Goal: Check status: Check status

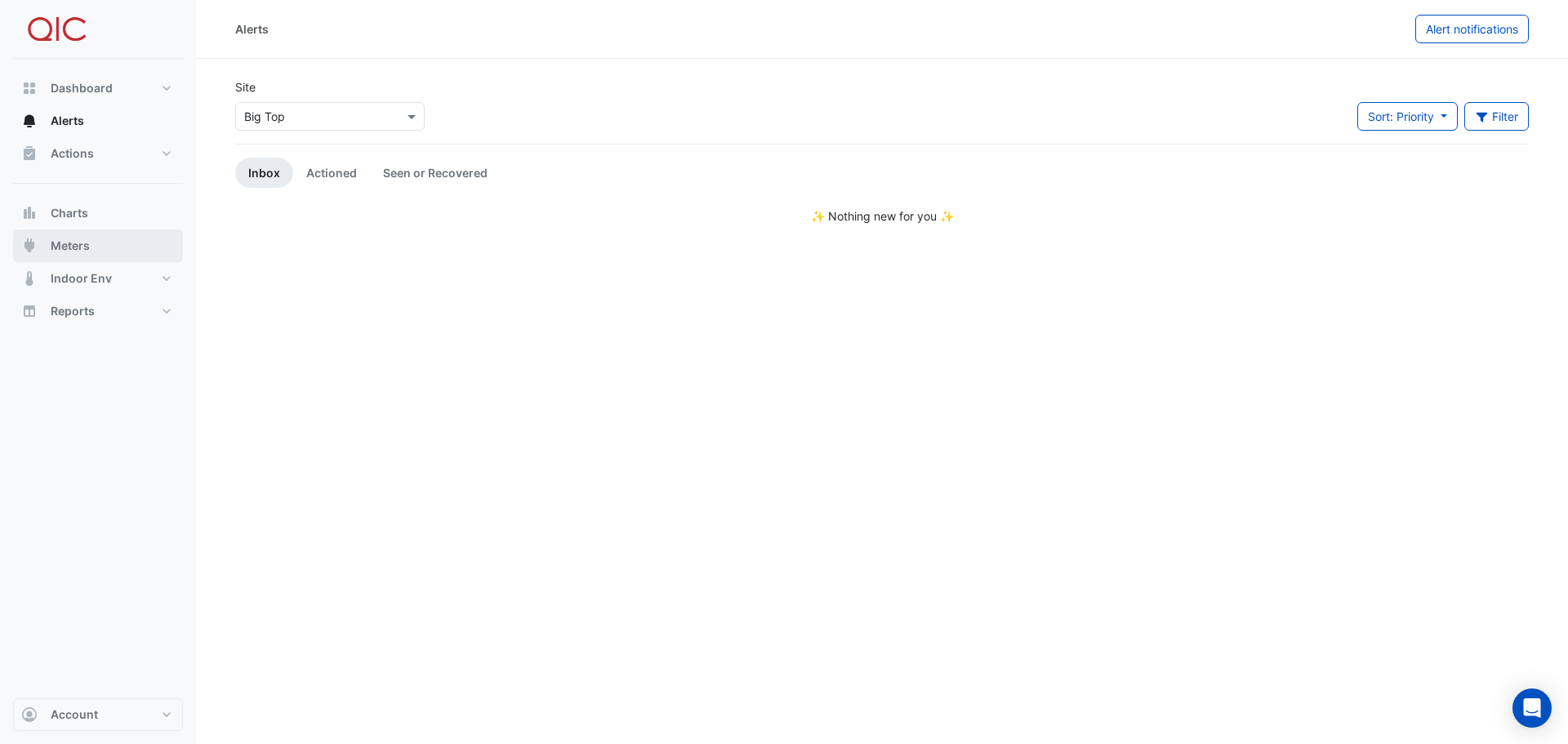
click at [72, 246] on span "Meters" at bounding box center [70, 245] width 39 height 16
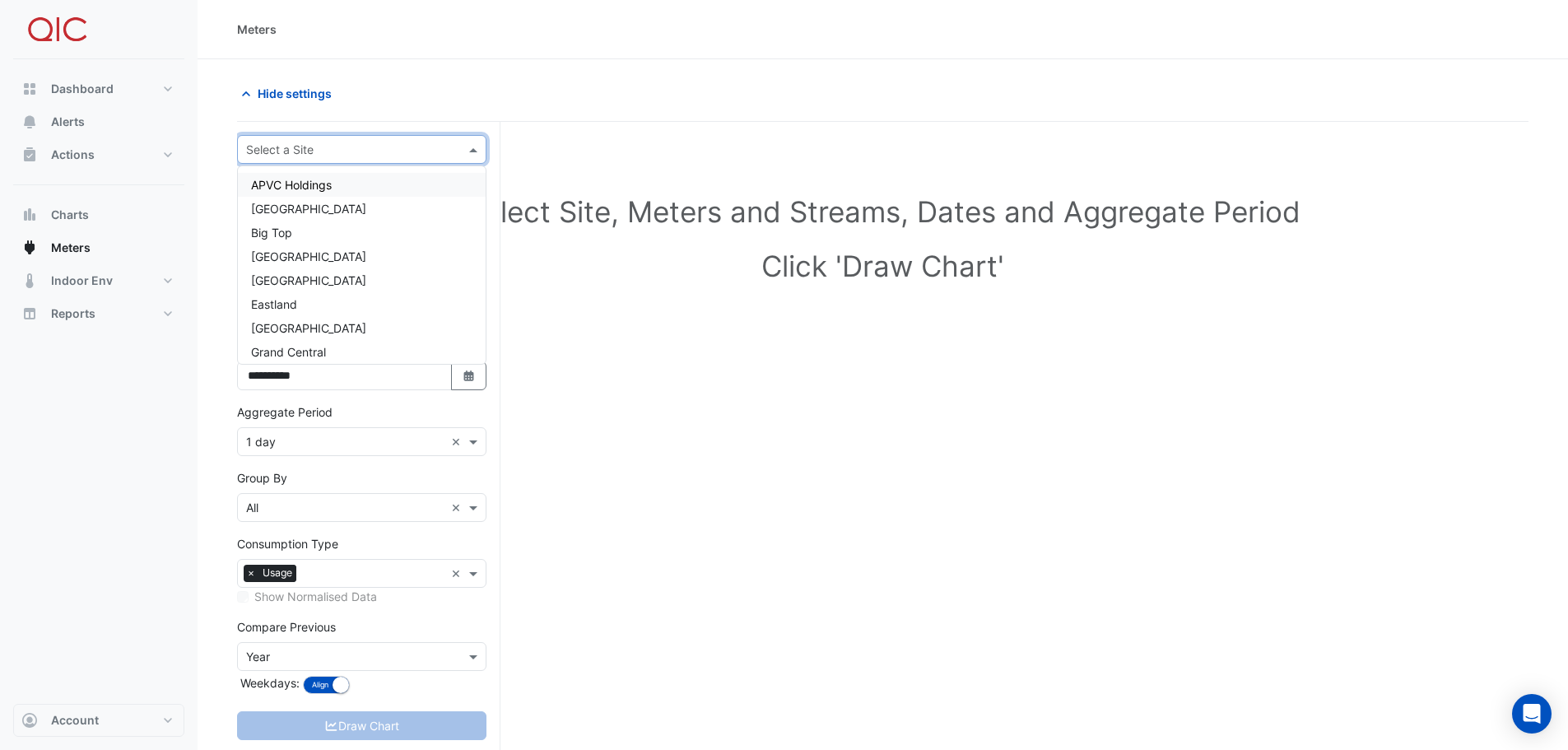
click at [372, 158] on div "Select a Site" at bounding box center [348, 149] width 220 height 17
click at [299, 233] on div "Big Top" at bounding box center [362, 232] width 248 height 24
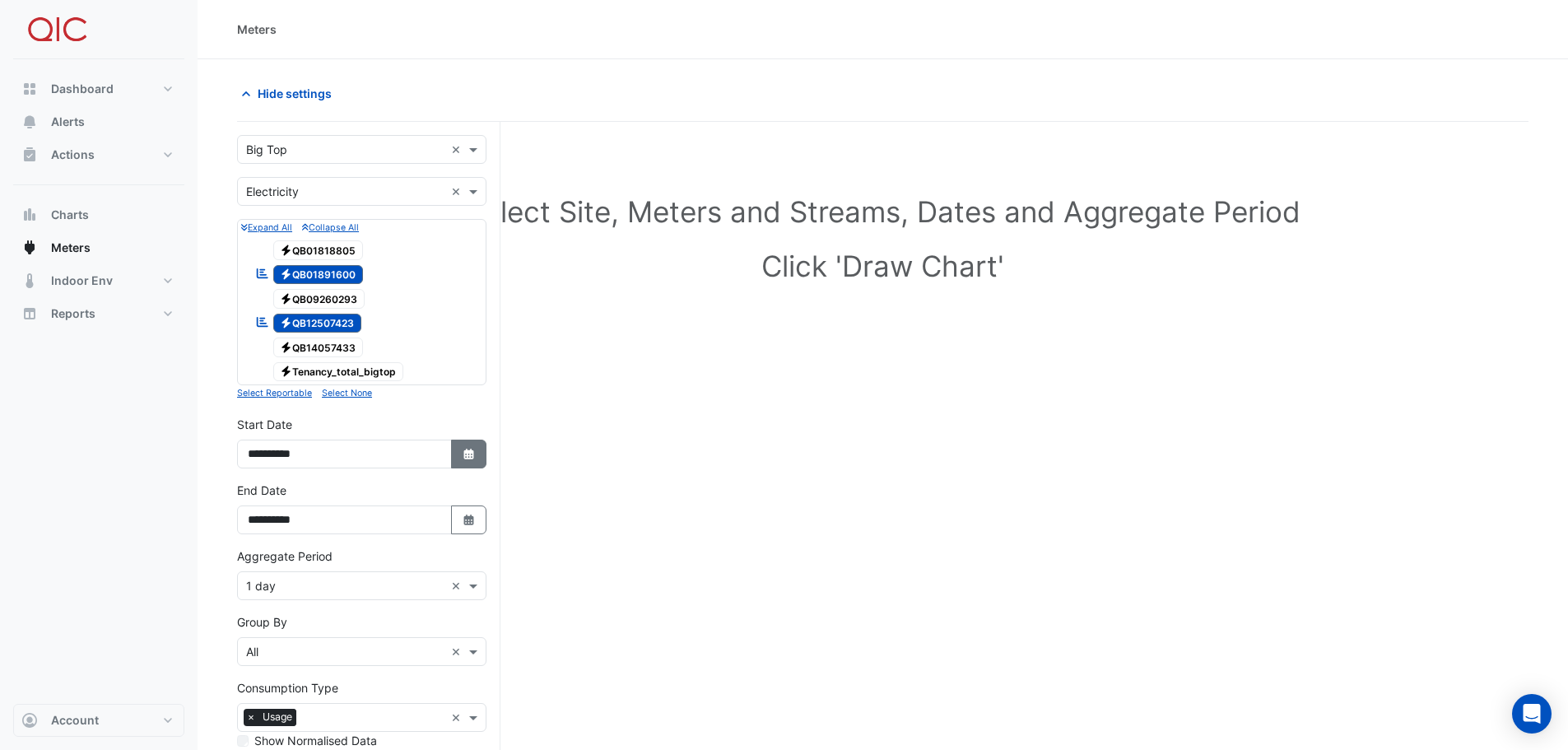
click at [469, 455] on icon "Select Date" at bounding box center [468, 454] width 15 height 11
select select "*"
select select "****"
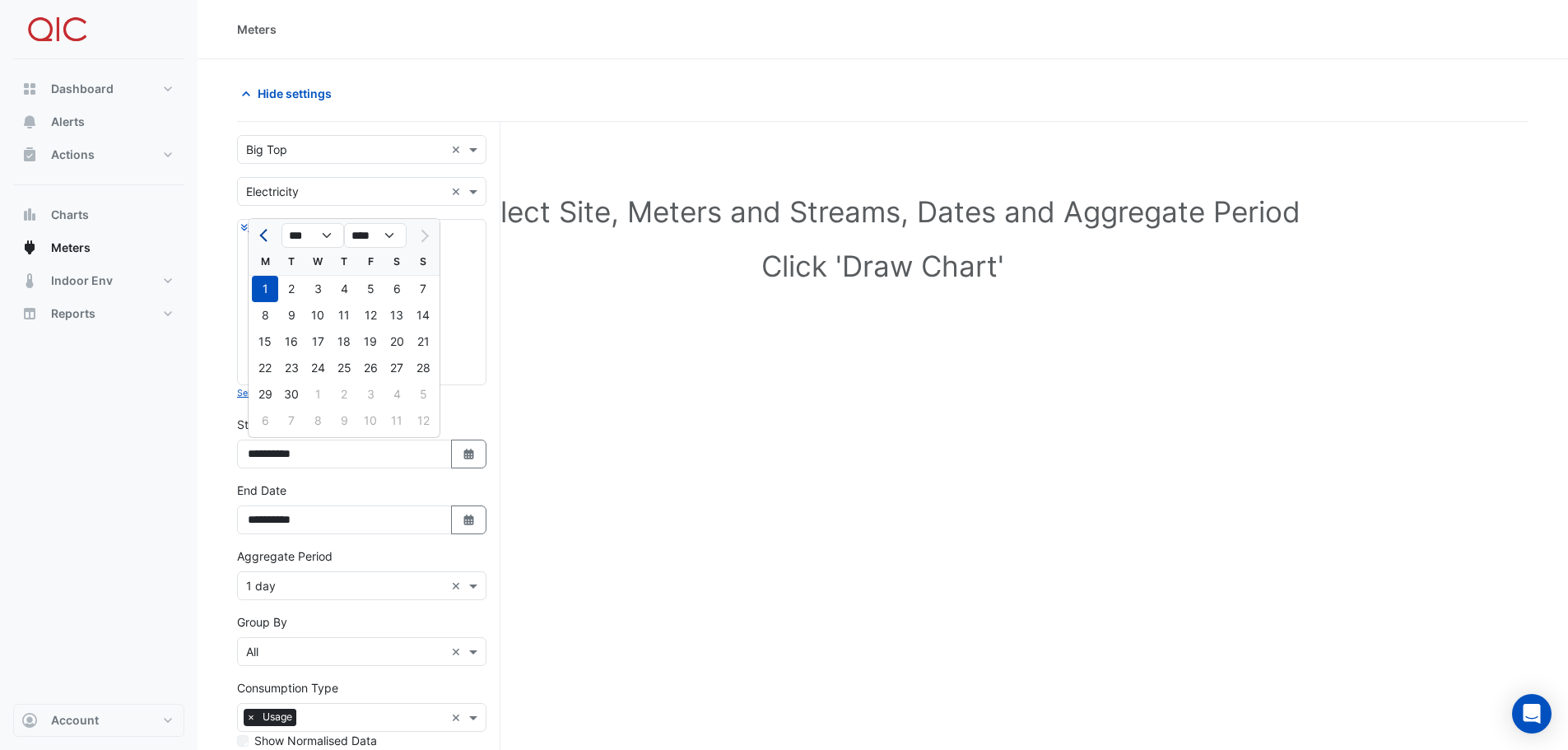
click at [260, 229] on button "Previous month" at bounding box center [264, 235] width 20 height 27
select select "*"
click at [293, 293] on div "1" at bounding box center [291, 288] width 27 height 27
type input "**********"
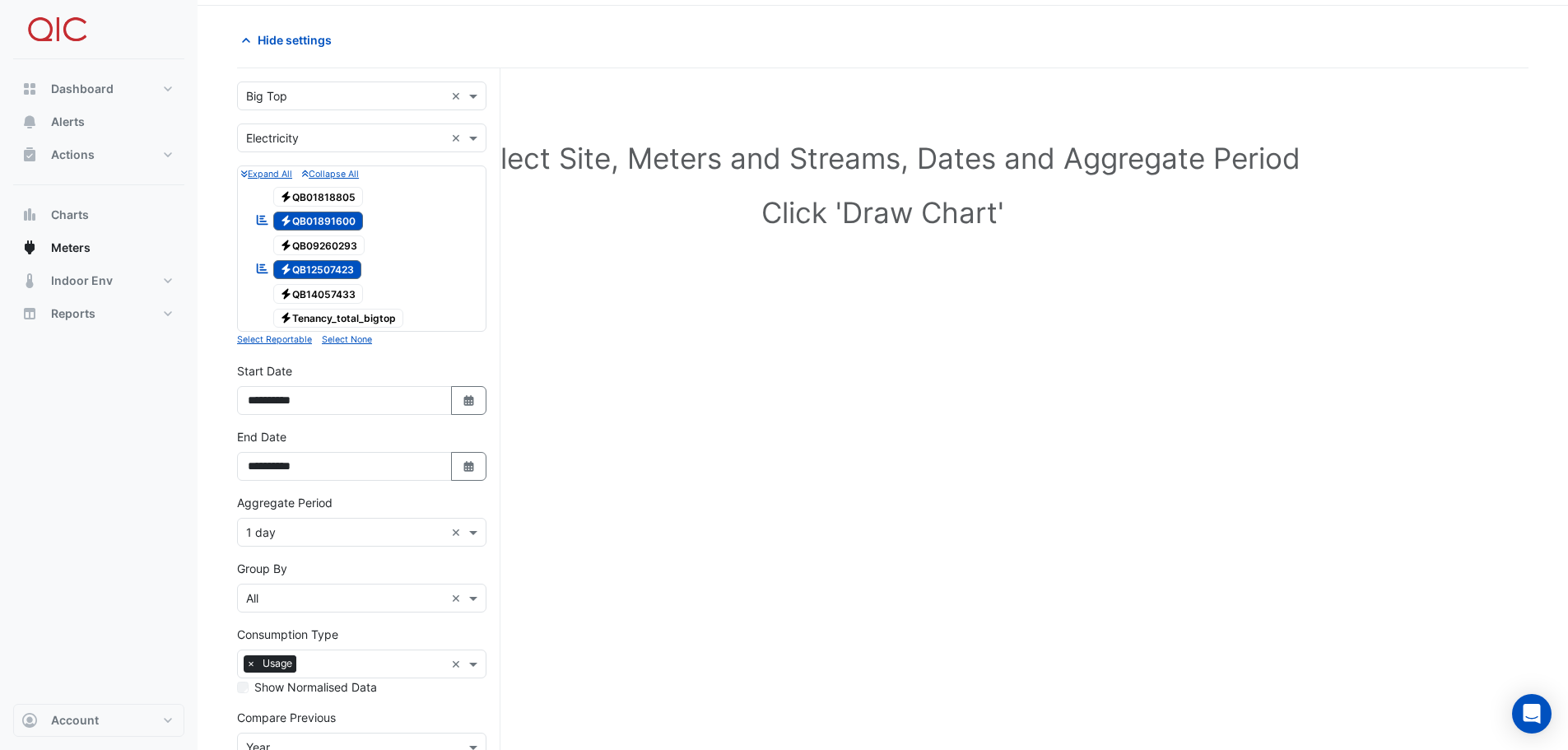
scroll to position [83, 0]
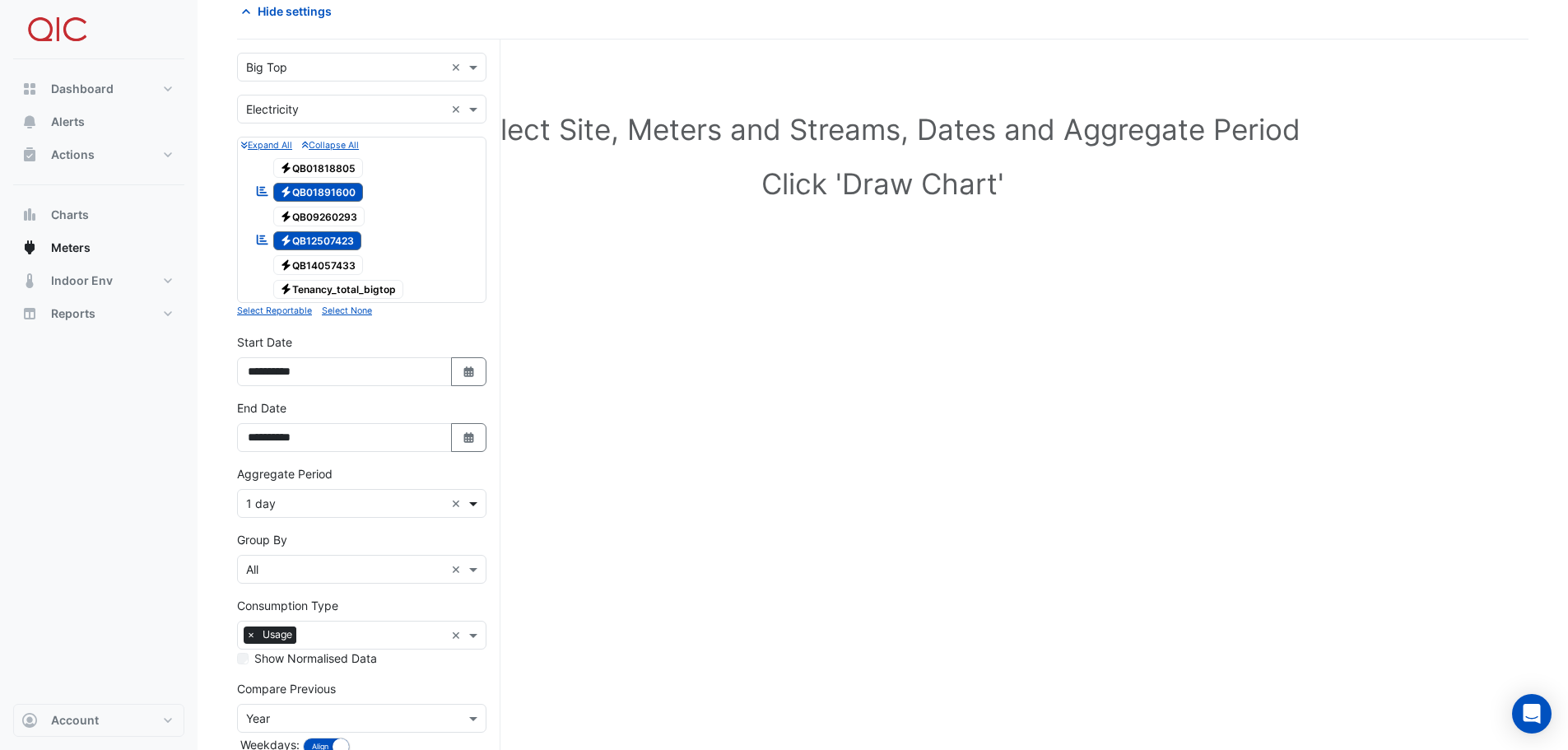
click at [478, 506] on span at bounding box center [475, 504] width 21 height 17
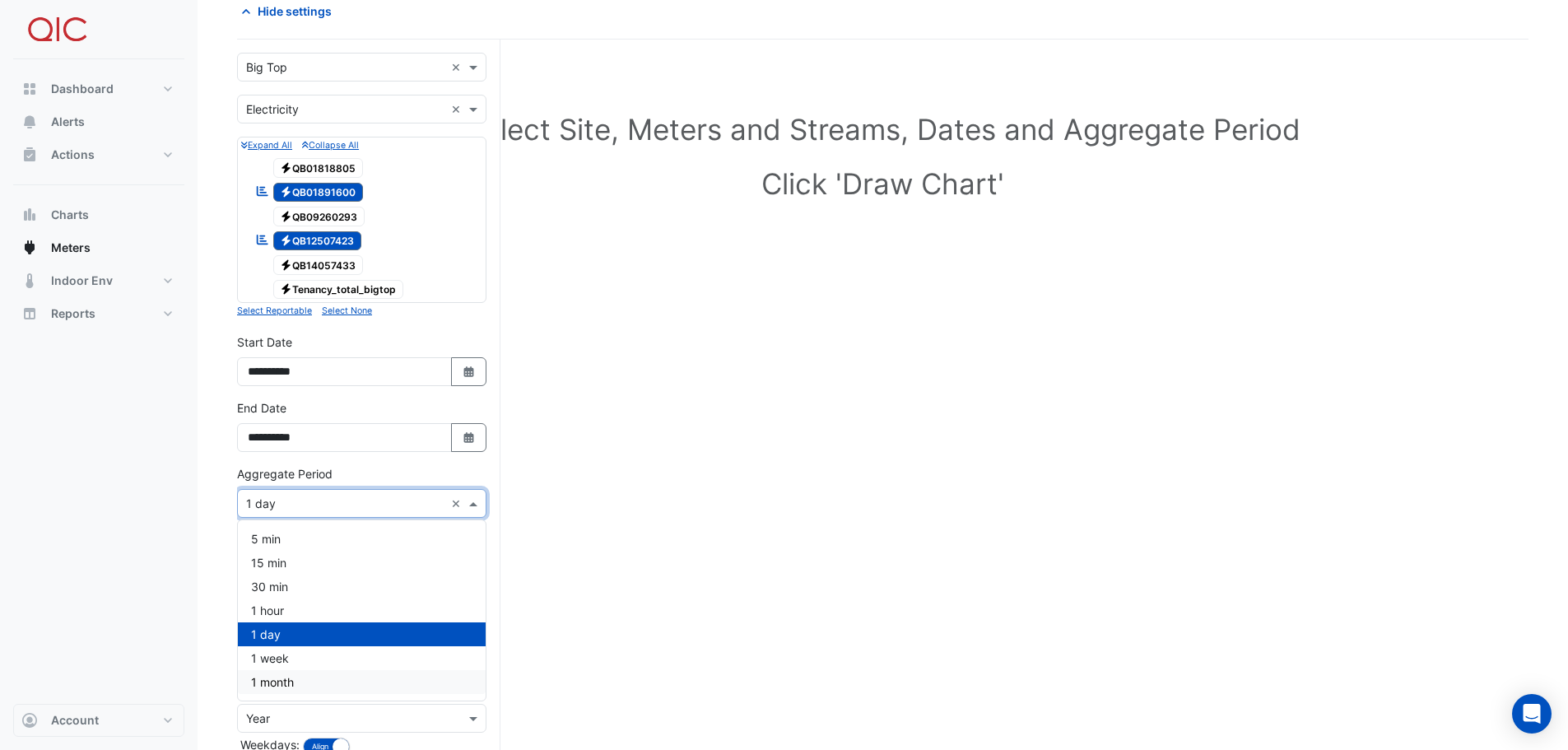
click at [282, 681] on span "1 month" at bounding box center [273, 682] width 43 height 14
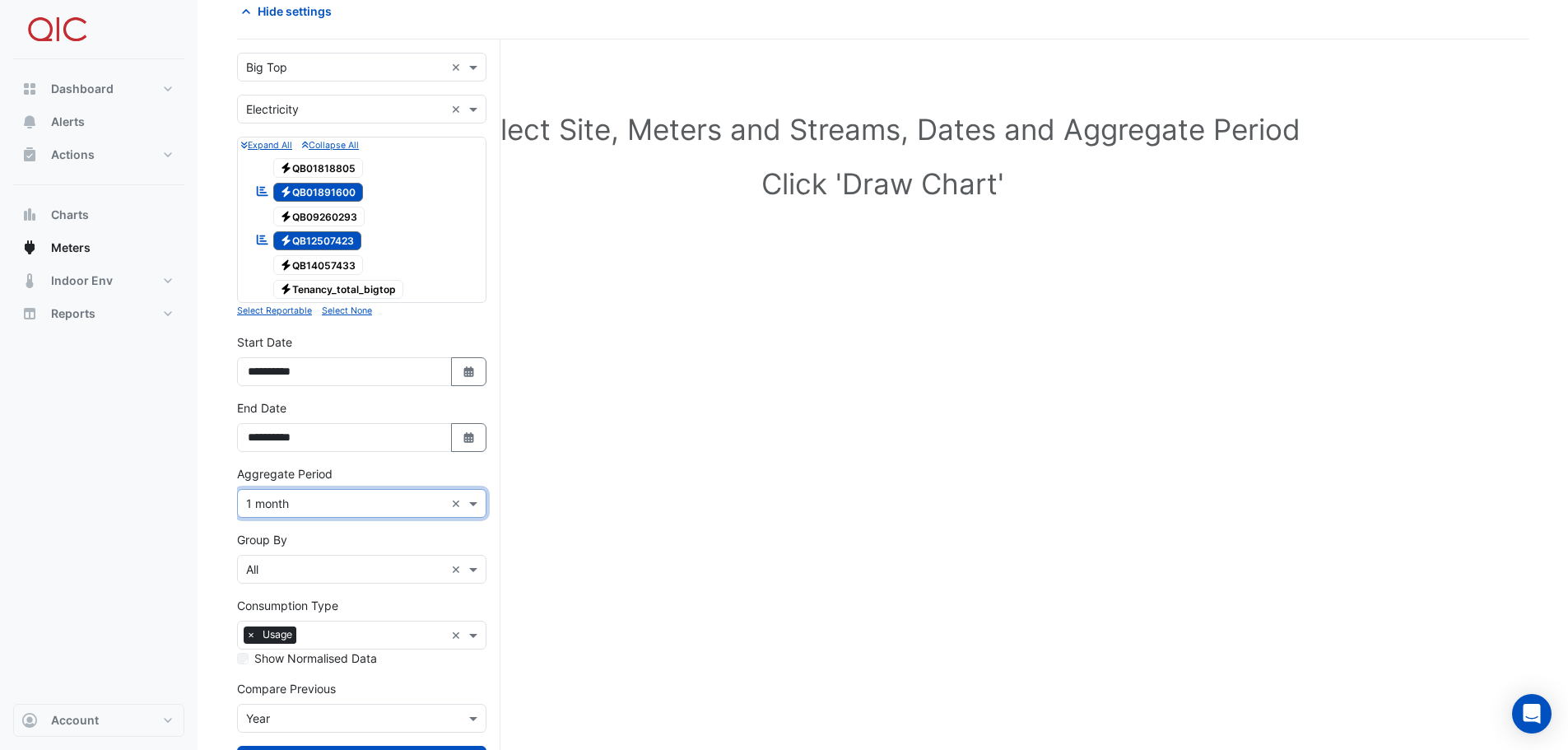
scroll to position [153, 0]
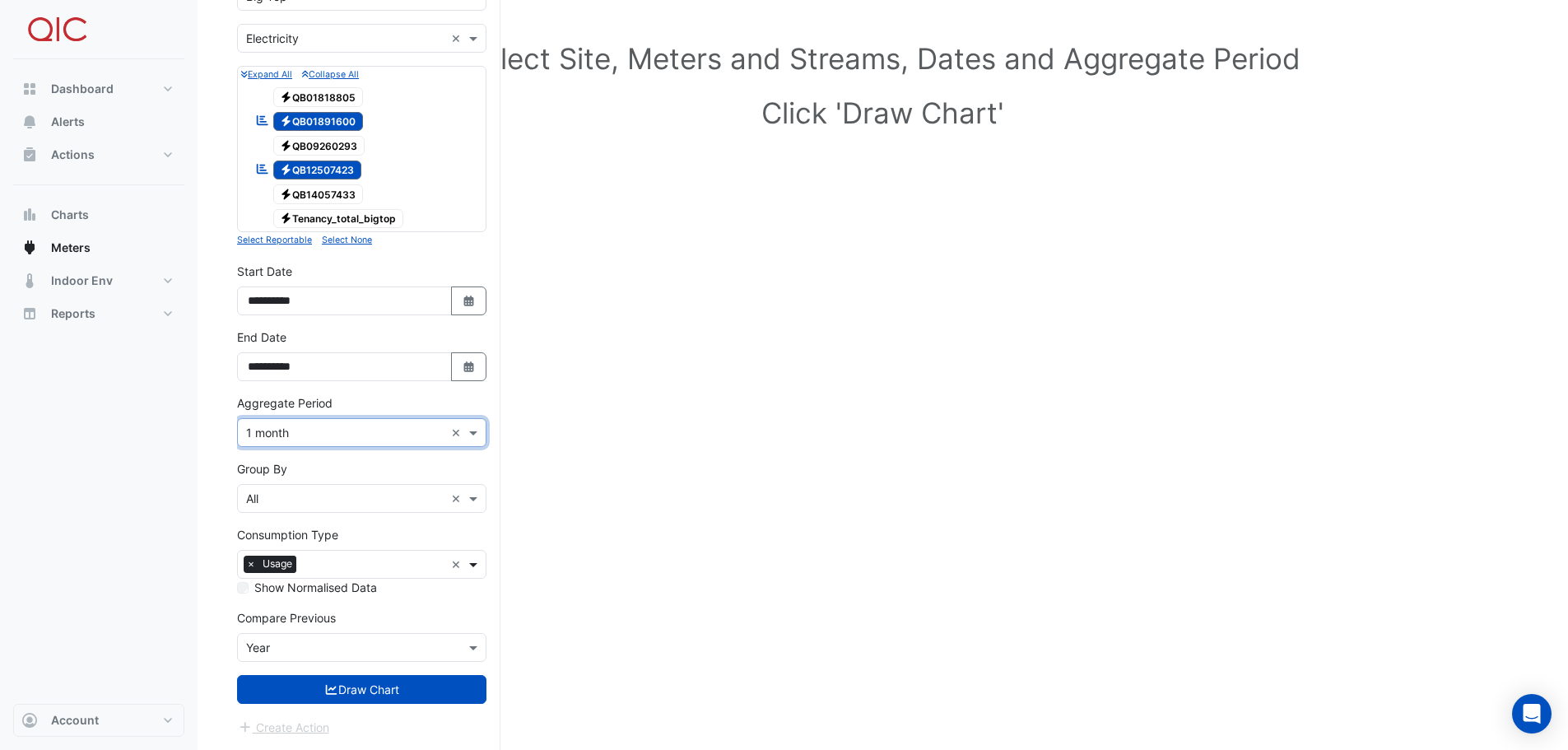
click at [480, 565] on span at bounding box center [475, 564] width 21 height 17
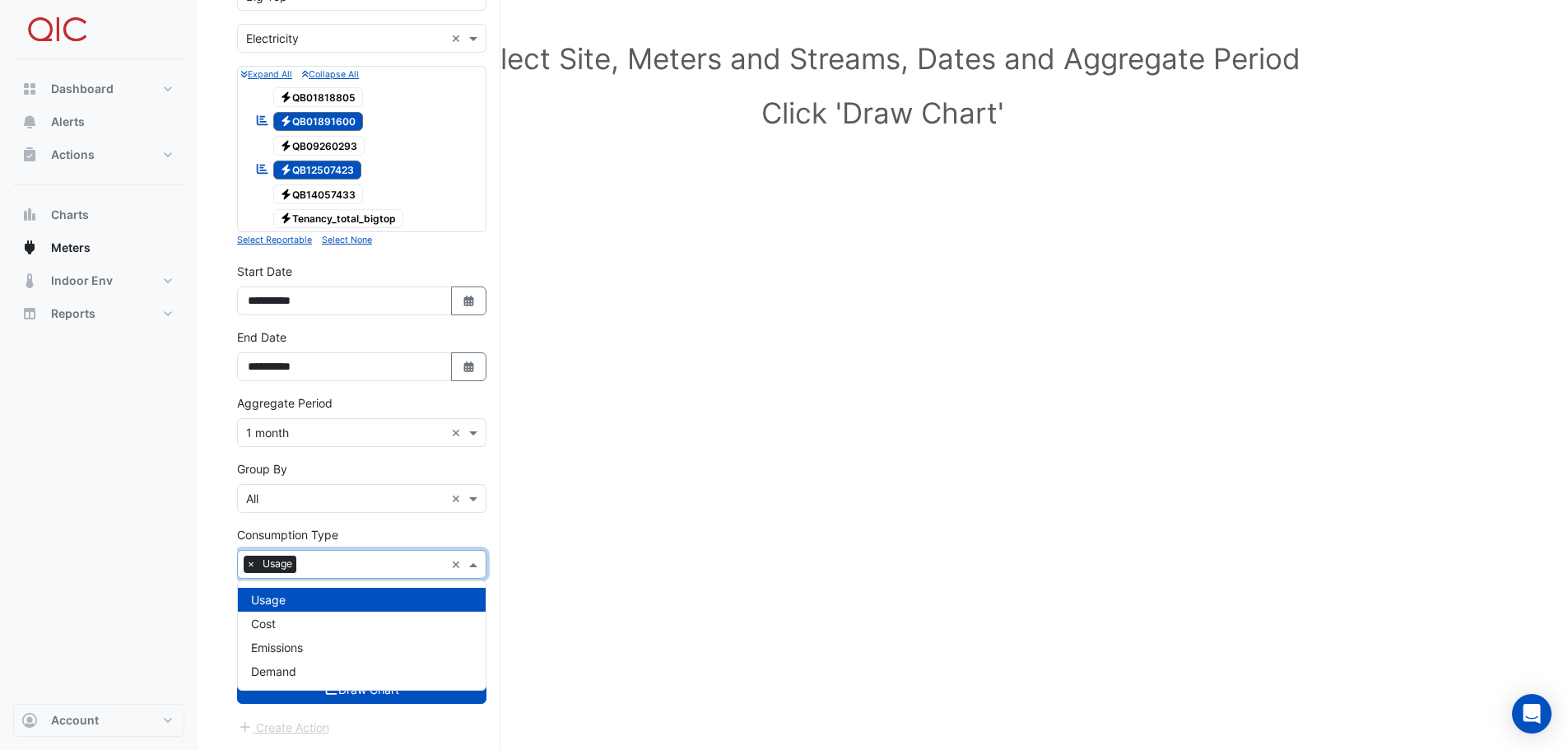
click at [479, 567] on span at bounding box center [475, 564] width 21 height 17
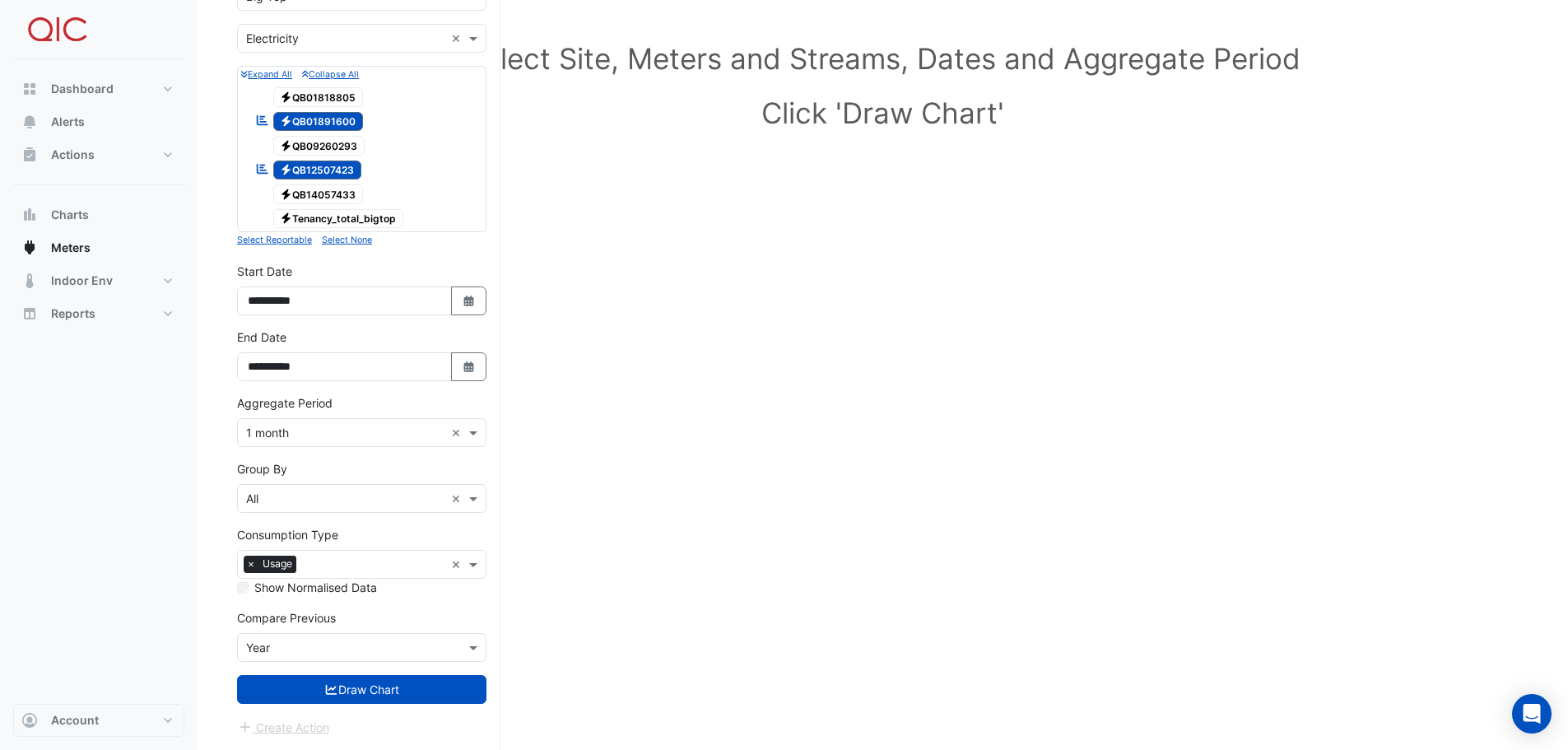
click at [383, 616] on div "Compare Previous × Year" at bounding box center [362, 635] width 250 height 53
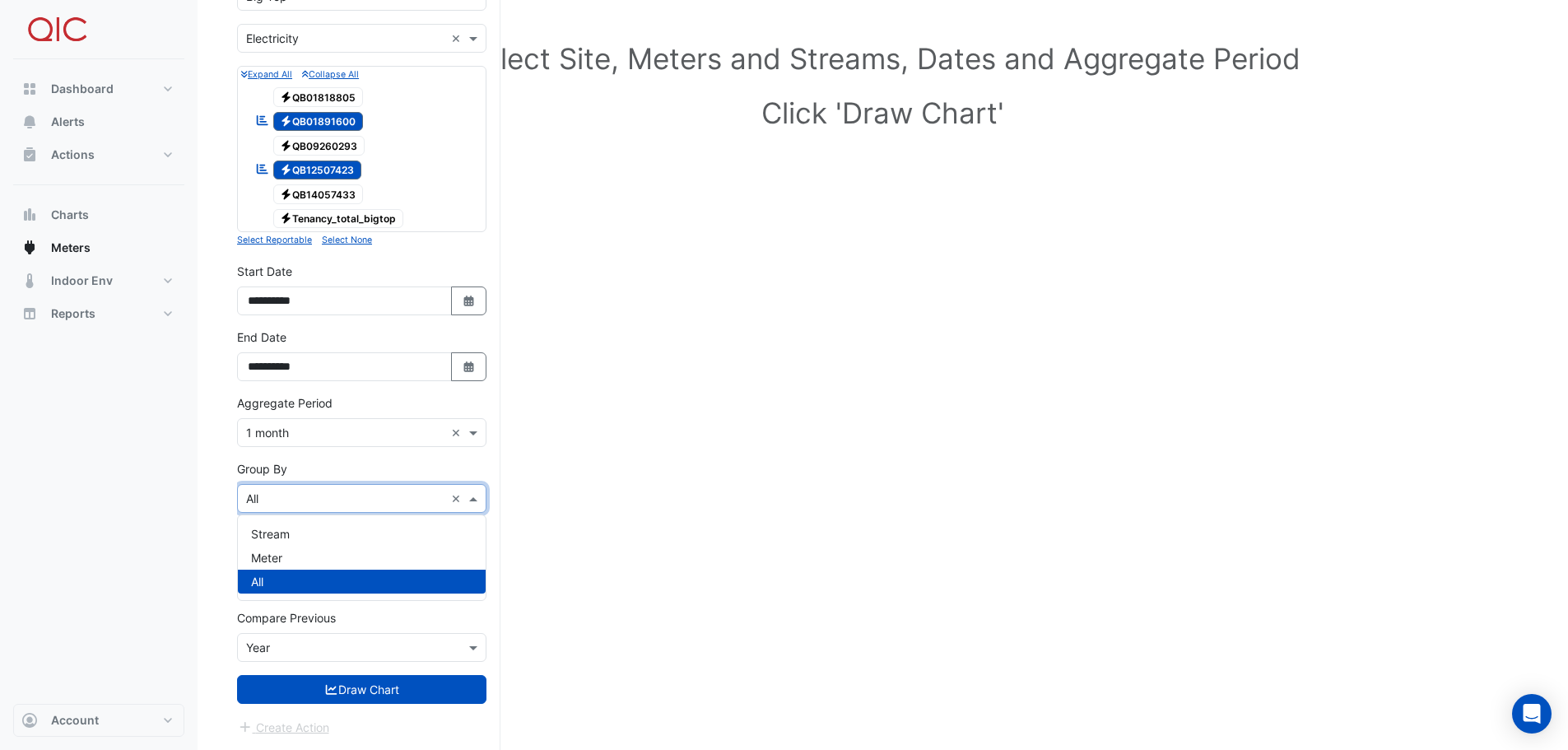
click at [475, 502] on span at bounding box center [475, 499] width 21 height 17
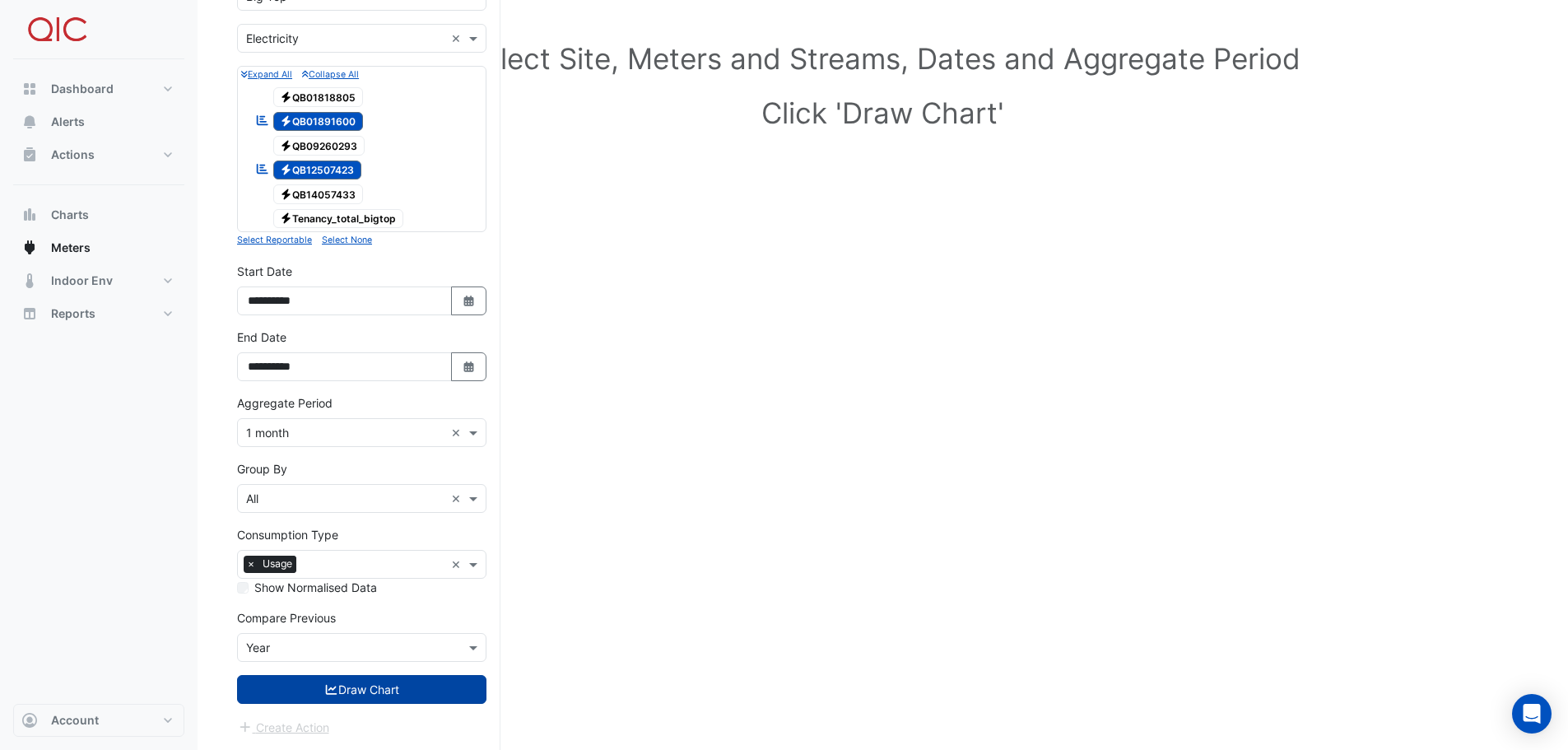
click at [356, 689] on button "Draw Chart" at bounding box center [362, 689] width 250 height 28
